Goal: Check status

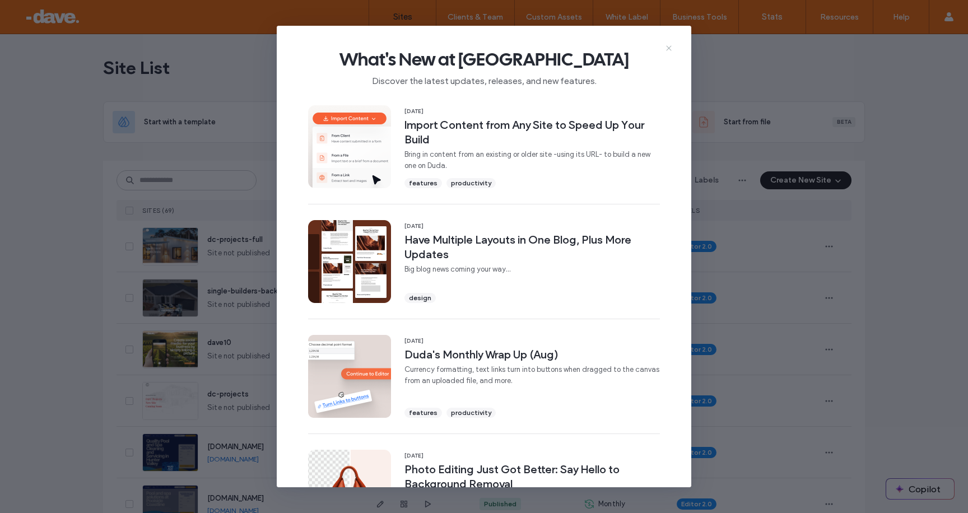
click at [671, 49] on icon at bounding box center [668, 48] width 9 height 9
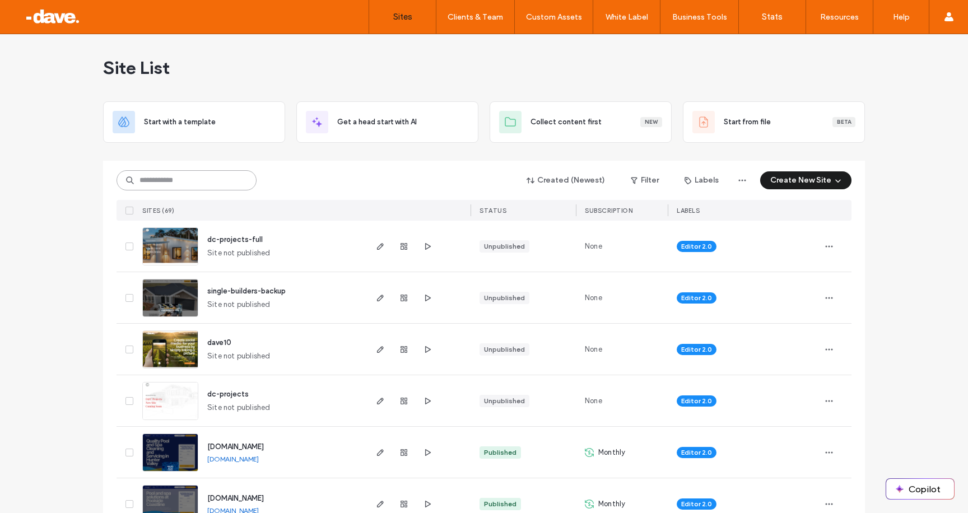
click at [193, 182] on input at bounding box center [187, 180] width 140 height 20
type input "******"
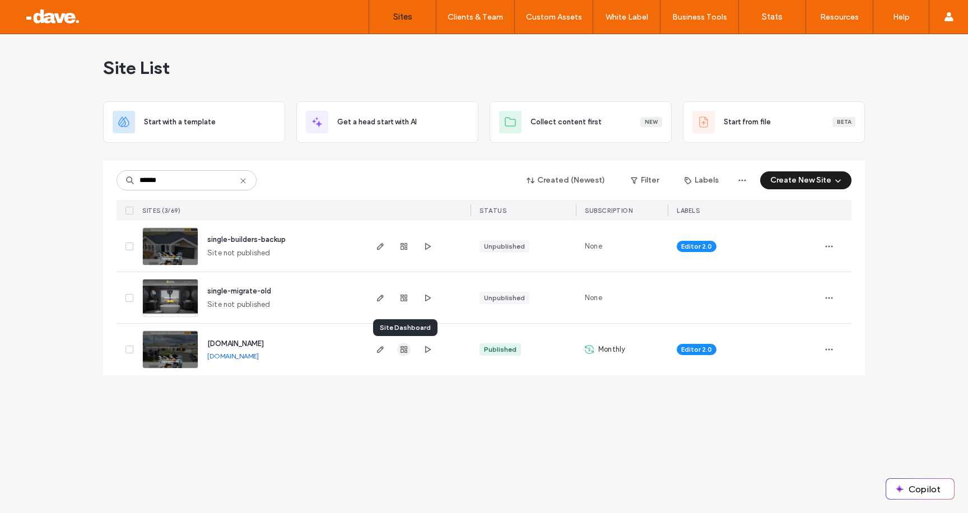
click at [400, 352] on icon "button" at bounding box center [403, 349] width 9 height 9
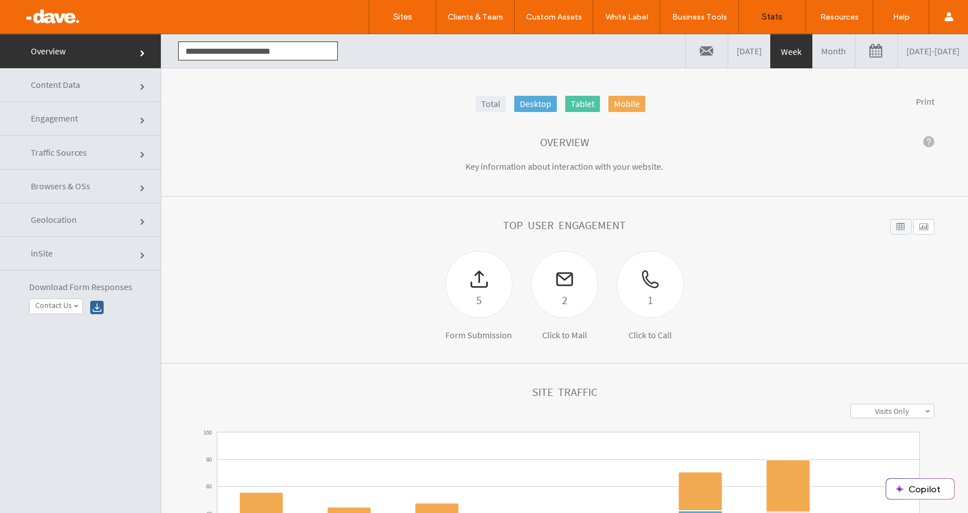
click at [813, 51] on link "Month" at bounding box center [834, 51] width 42 height 34
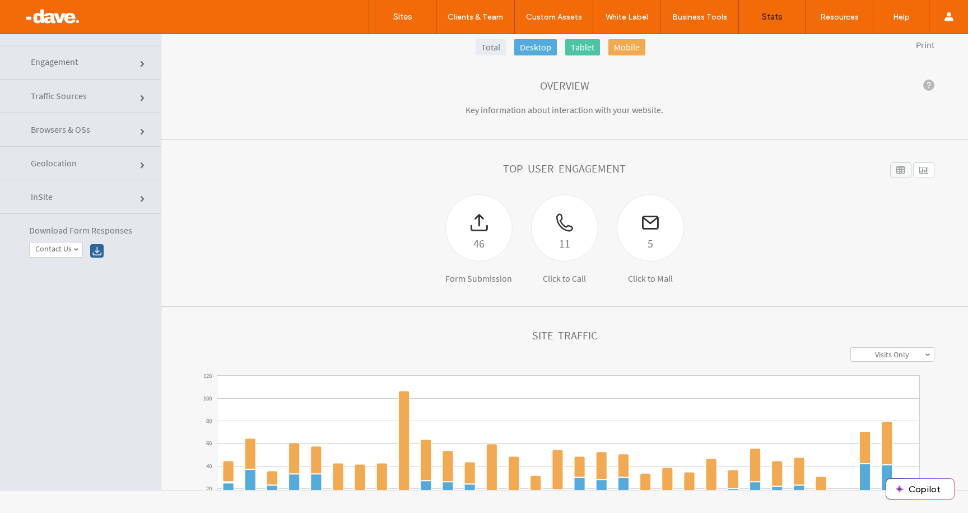
click at [85, 69] on link "Engagement" at bounding box center [80, 62] width 161 height 34
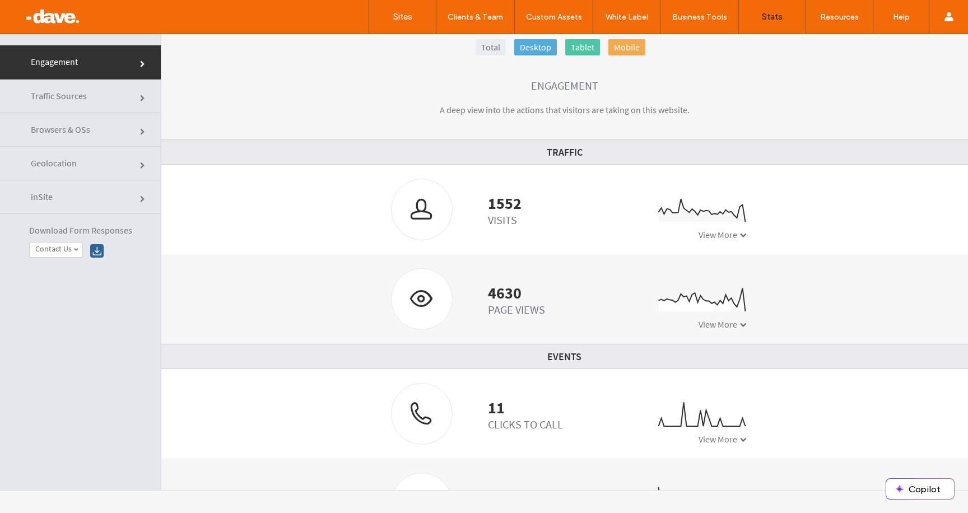
click at [101, 99] on link "Traffic Sources" at bounding box center [80, 97] width 161 height 34
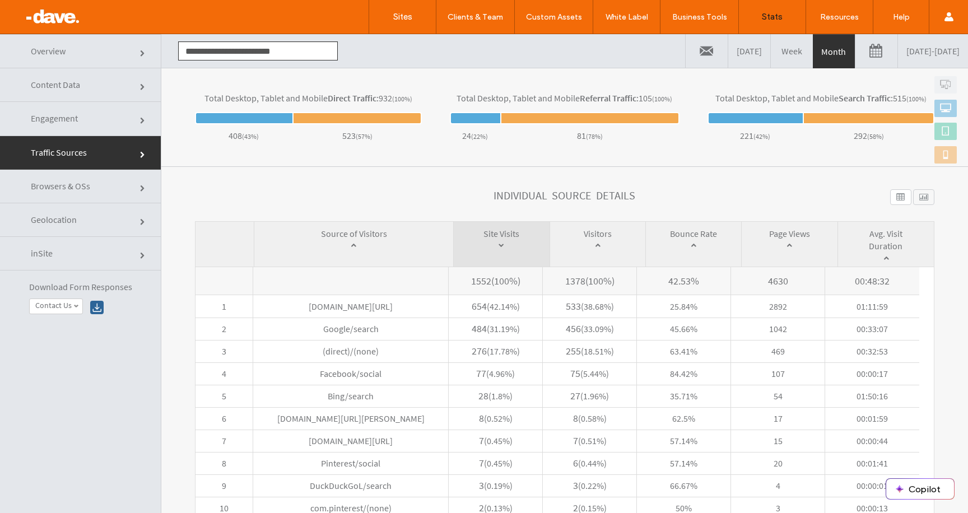
scroll to position [411, 0]
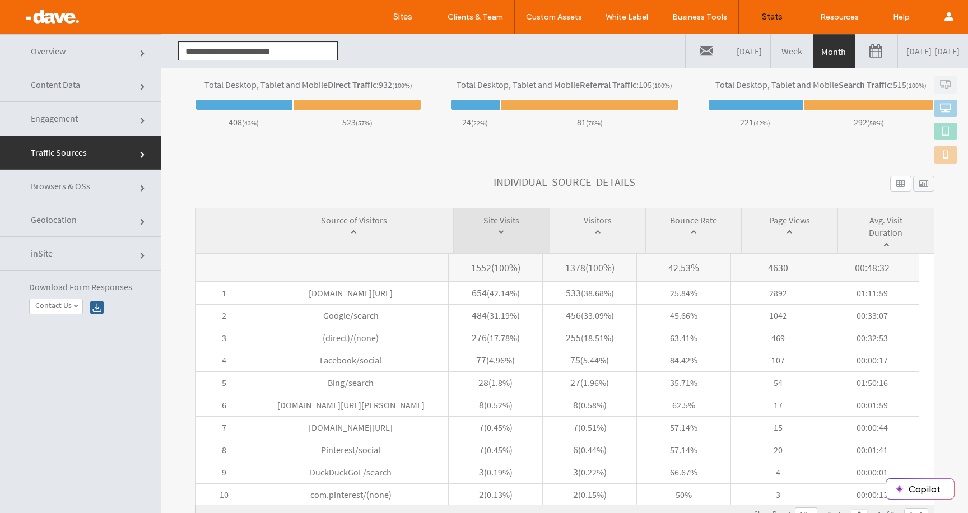
click at [90, 187] on link "Browsers & OSs" at bounding box center [80, 187] width 161 height 34
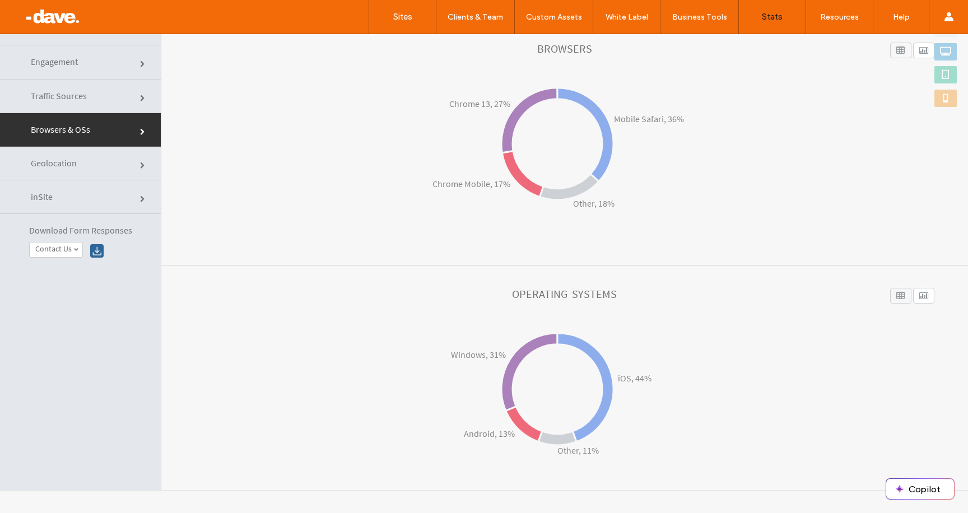
scroll to position [0, 0]
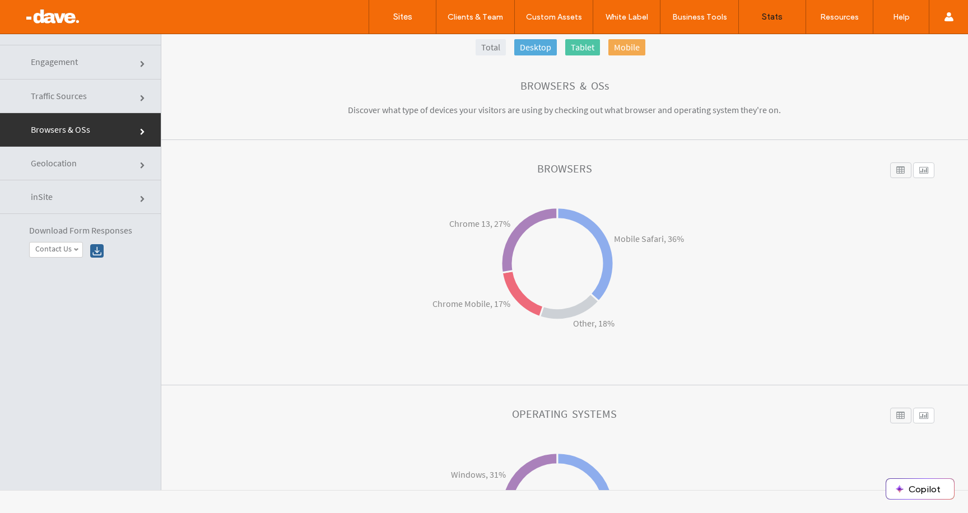
click at [52, 199] on span "inSite" at bounding box center [42, 196] width 22 height 11
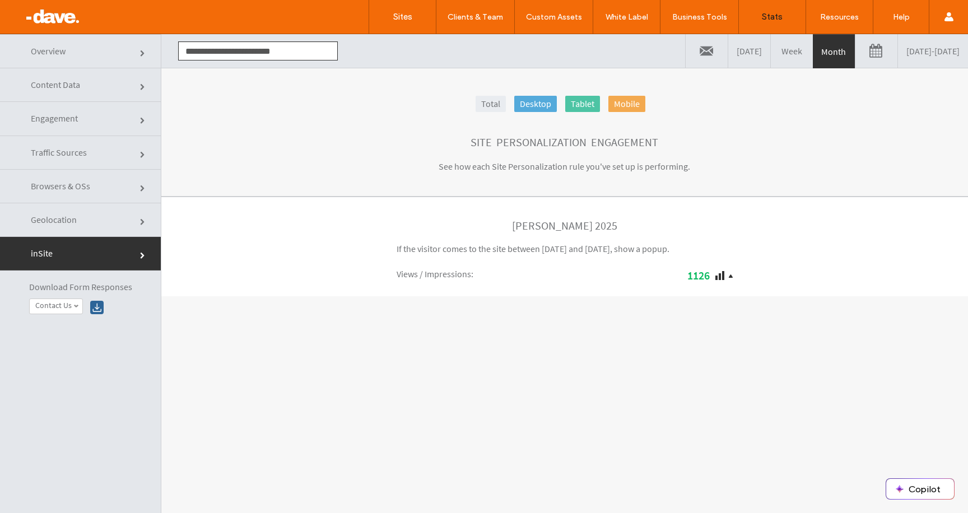
click at [719, 280] on div "1126" at bounding box center [649, 275] width 168 height 14
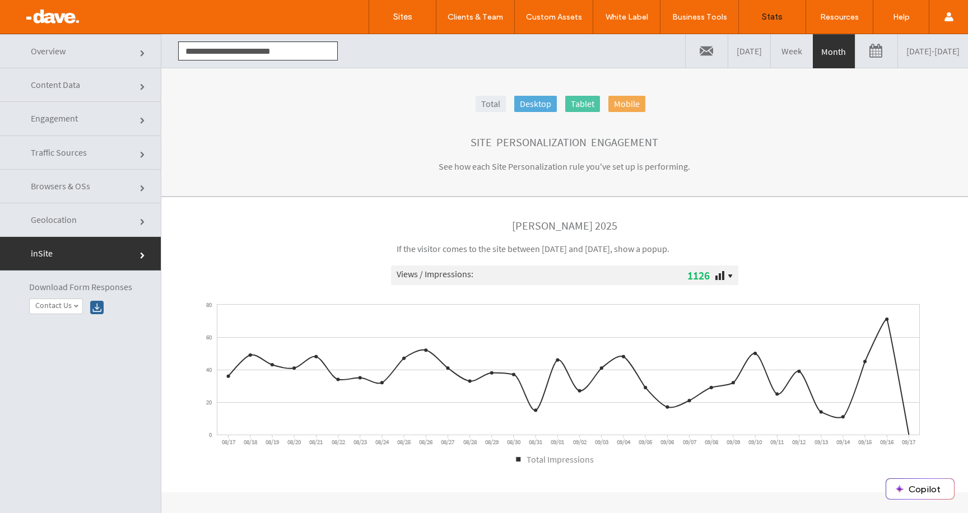
click at [719, 280] on div "1126" at bounding box center [649, 275] width 168 height 14
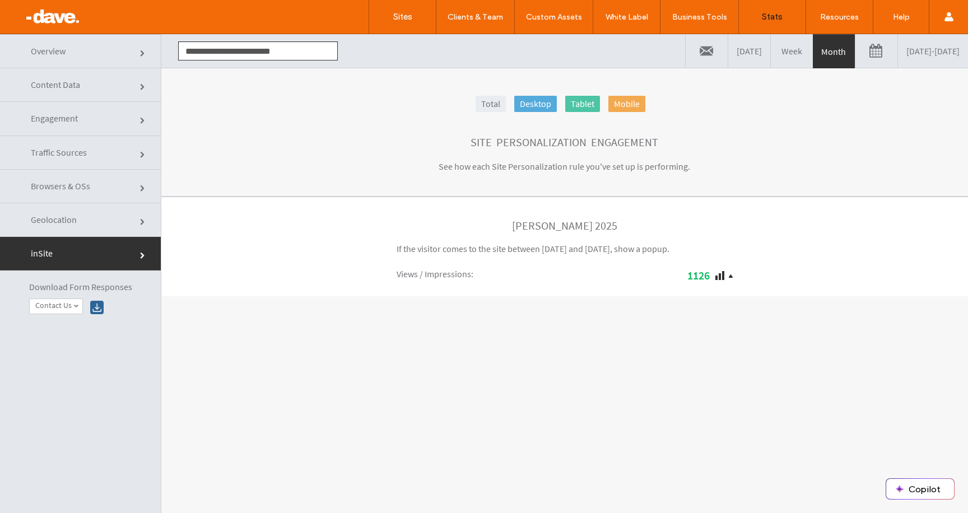
click at [73, 54] on link "Overview" at bounding box center [80, 51] width 161 height 34
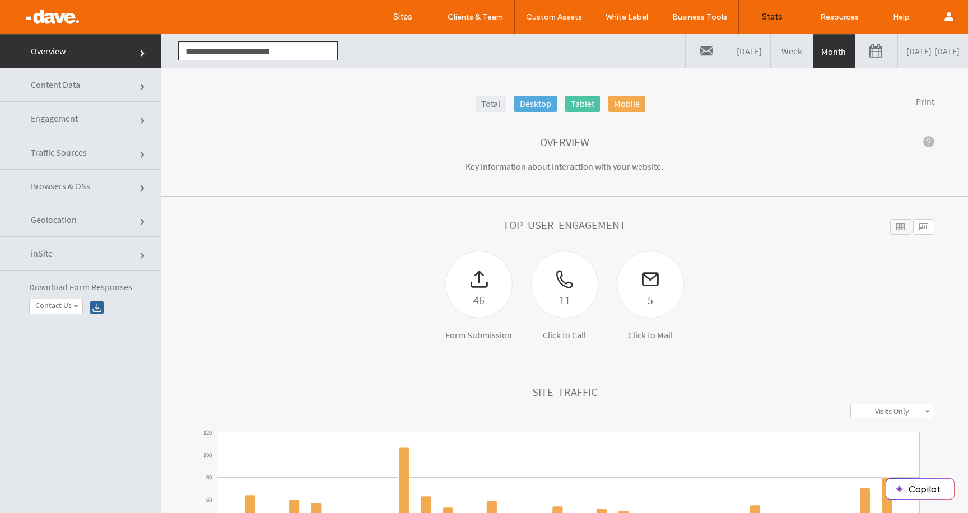
click at [898, 54] on link "[DATE] - [DATE]" at bounding box center [933, 51] width 70 height 34
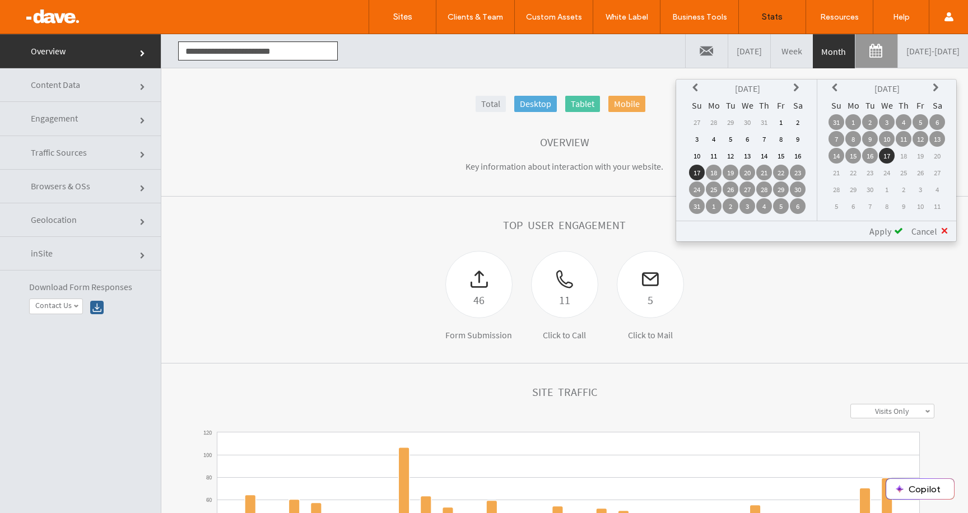
click at [898, 56] on link "[DATE] - [DATE]" at bounding box center [933, 51] width 70 height 34
